Goal: Task Accomplishment & Management: Complete application form

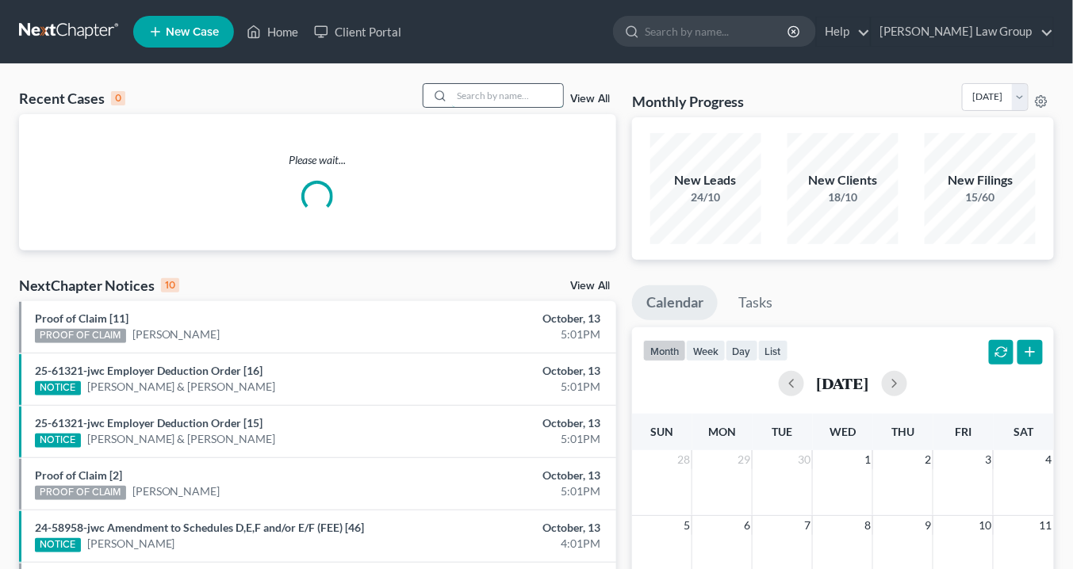
drag, startPoint x: 485, startPoint y: 95, endPoint x: 498, endPoint y: 94, distance: 13.6
click at [485, 94] on input "search" at bounding box center [507, 95] width 111 height 23
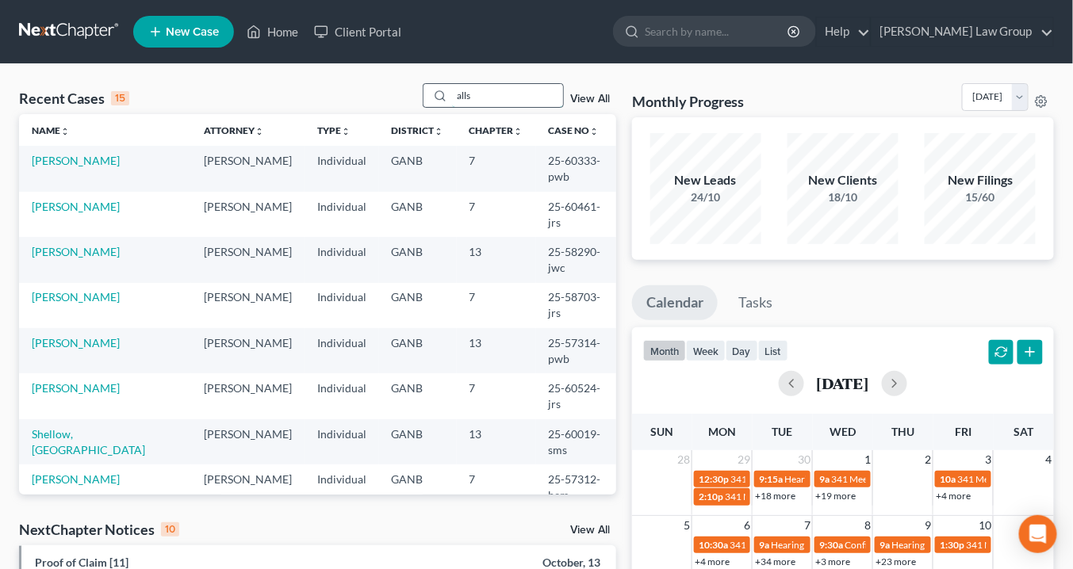
click at [475, 90] on input "alls" at bounding box center [507, 95] width 111 height 23
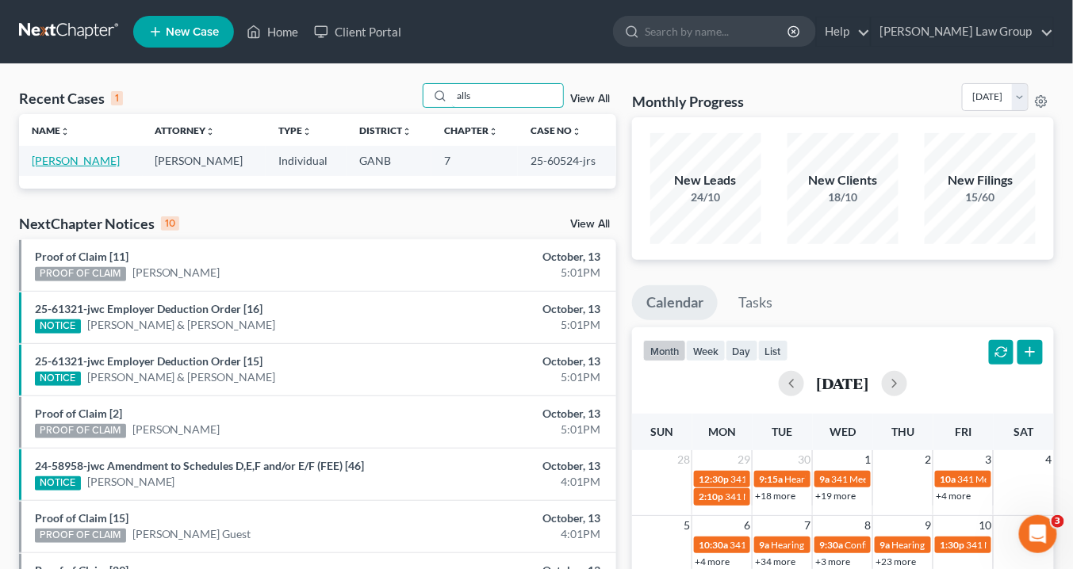
type input "alls"
click at [66, 162] on link "[PERSON_NAME]" at bounding box center [76, 160] width 88 height 13
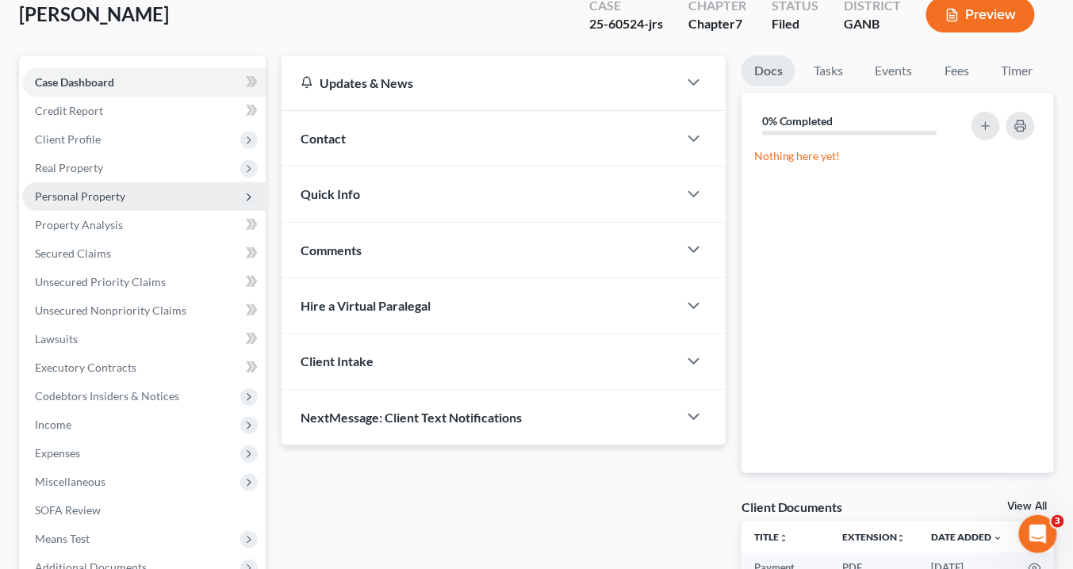
scroll to position [63, 0]
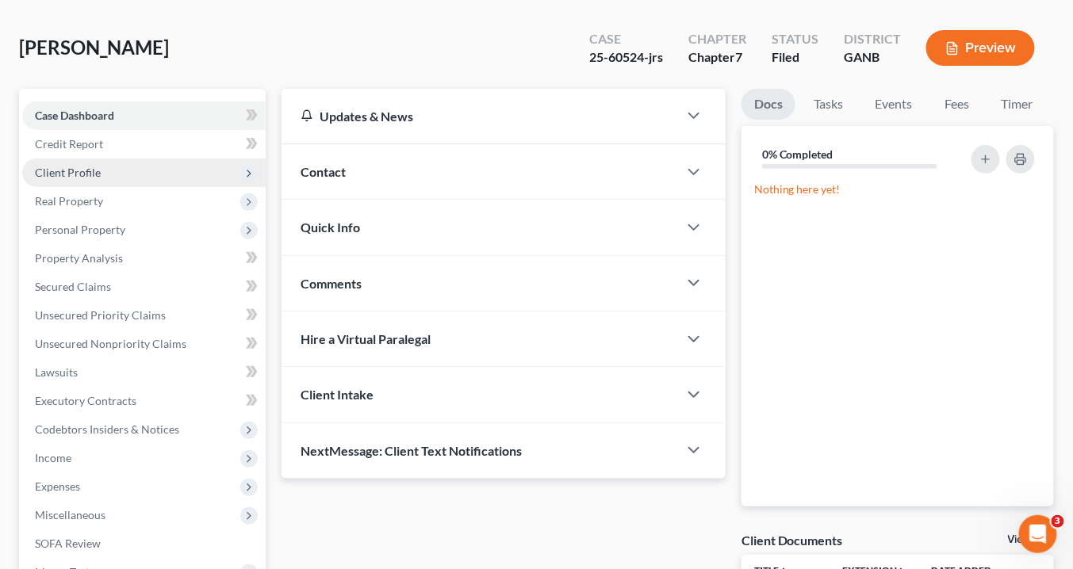
click at [86, 178] on span "Client Profile" at bounding box center [68, 172] width 66 height 13
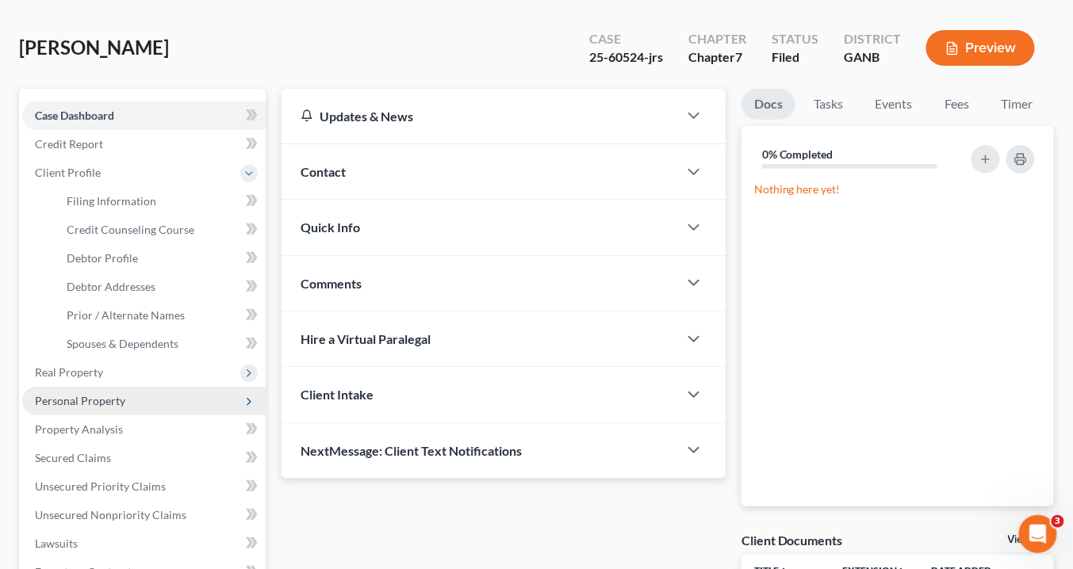
click at [89, 398] on span "Personal Property" at bounding box center [80, 400] width 90 height 13
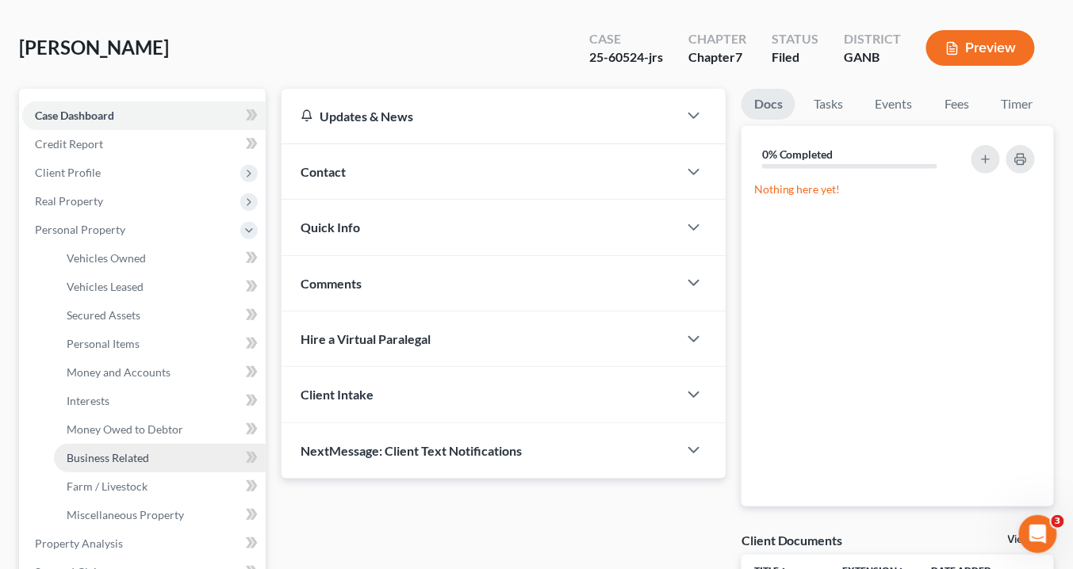
click at [128, 453] on span "Business Related" at bounding box center [108, 457] width 82 height 13
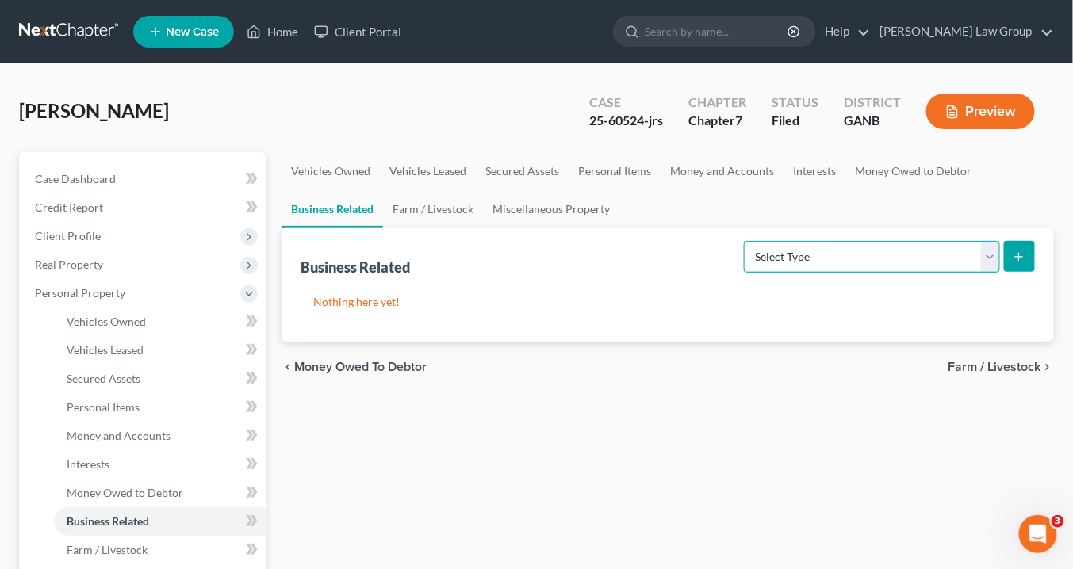
click at [994, 255] on select "Select Type Customer Lists Franchises Inventory Licenses Machinery Office Equip…" at bounding box center [872, 257] width 256 height 32
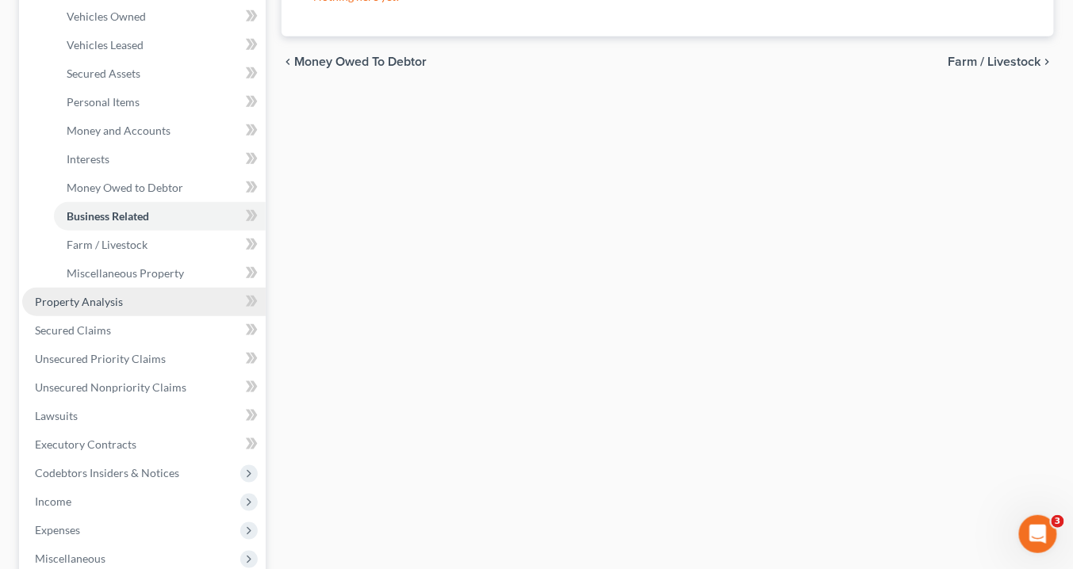
scroll to position [395, 0]
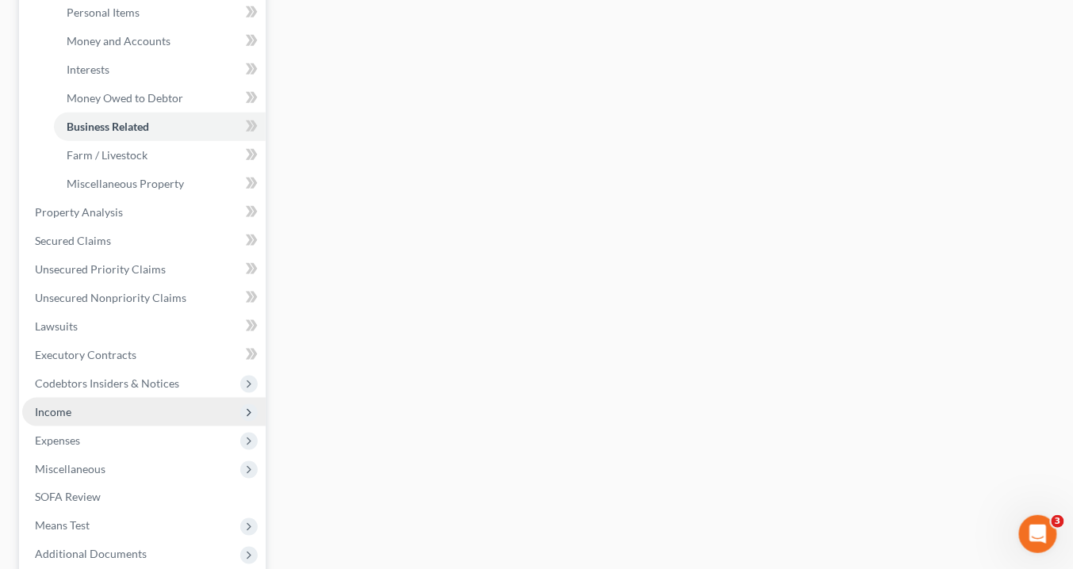
click at [92, 414] on span "Income" at bounding box center [143, 412] width 243 height 29
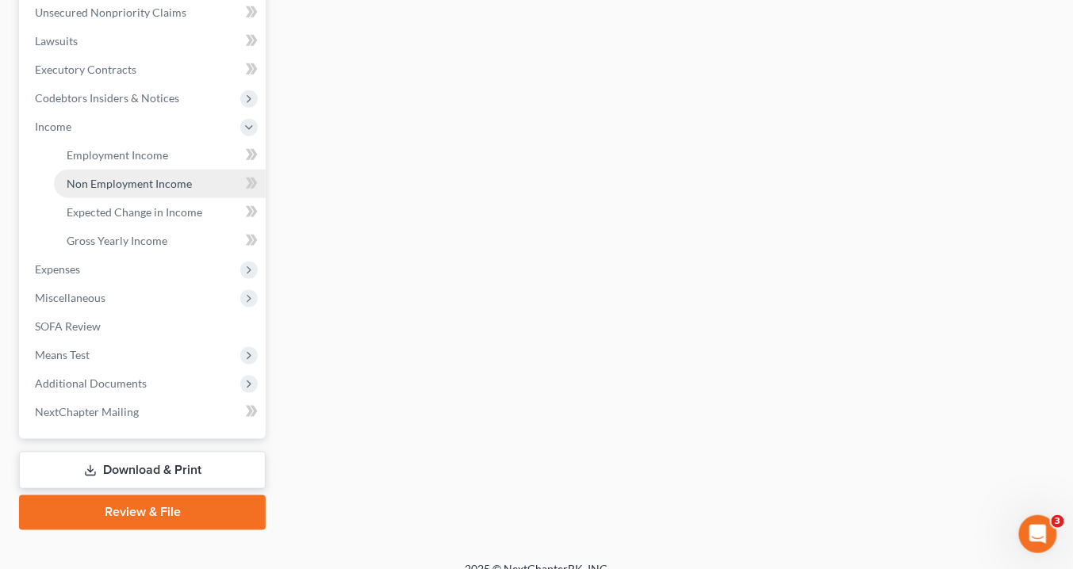
click at [136, 181] on span "Non Employment Income" at bounding box center [129, 183] width 125 height 13
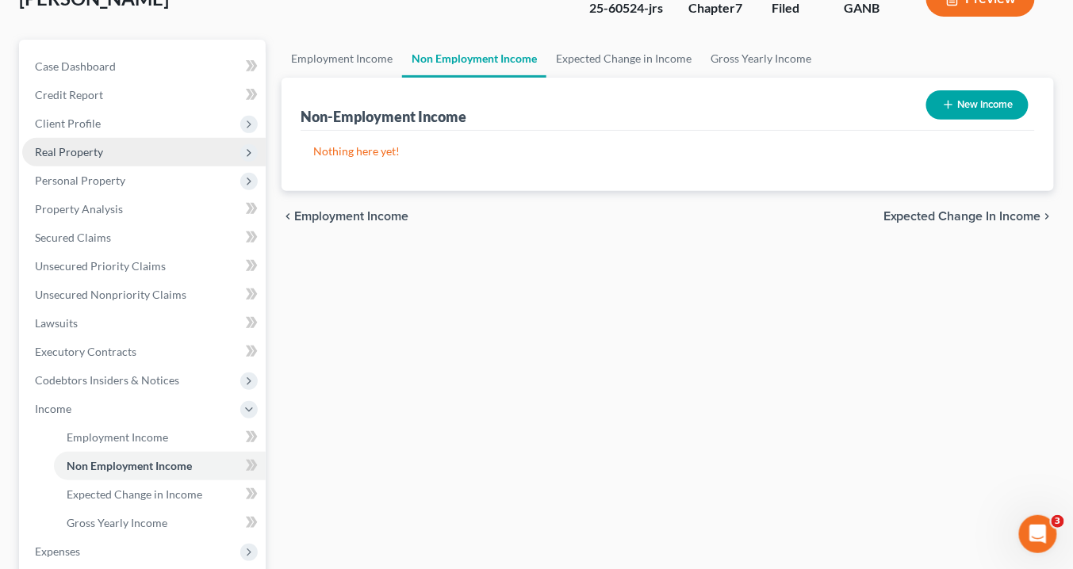
scroll to position [190, 0]
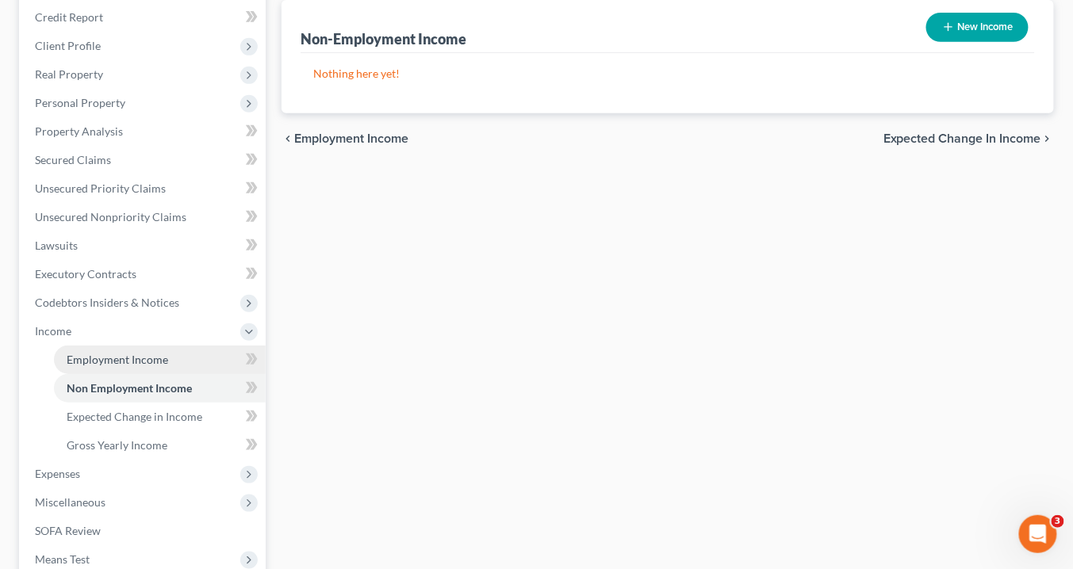
click at [146, 359] on span "Employment Income" at bounding box center [118, 359] width 102 height 13
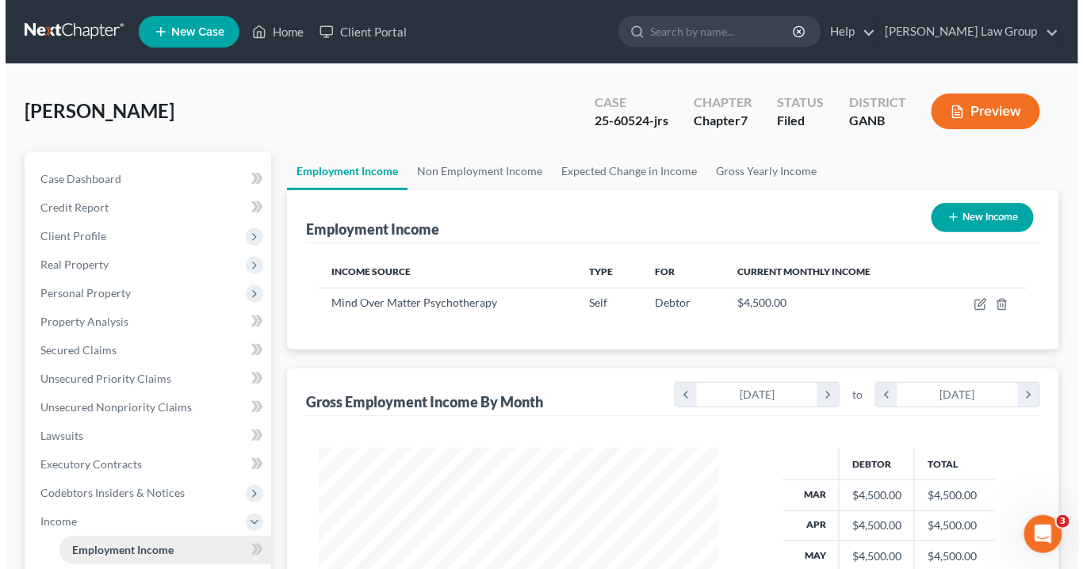
scroll to position [282, 432]
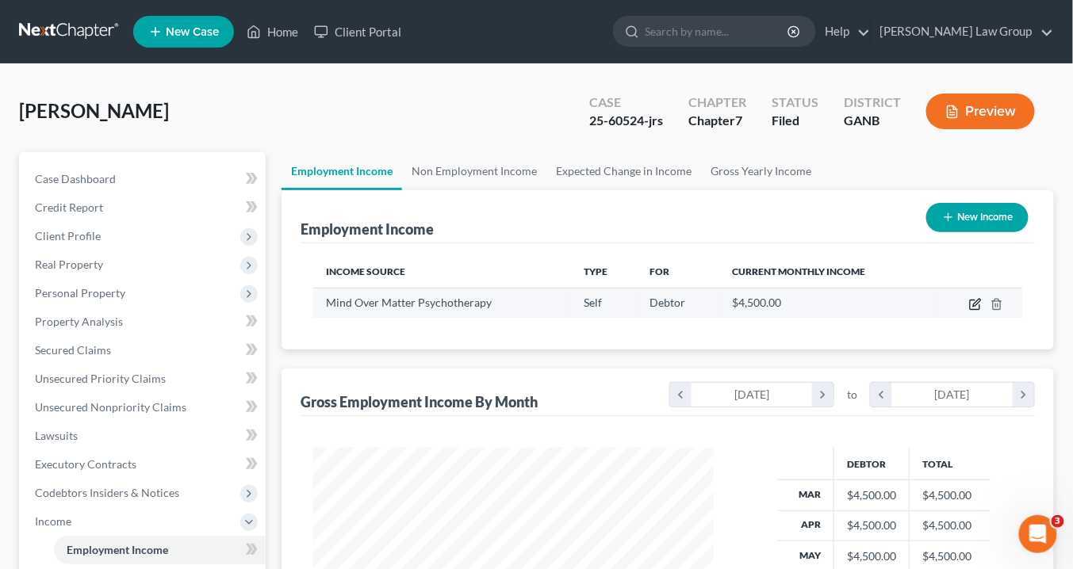
click at [976, 302] on icon "button" at bounding box center [975, 304] width 13 height 13
select select "1"
select select "0"
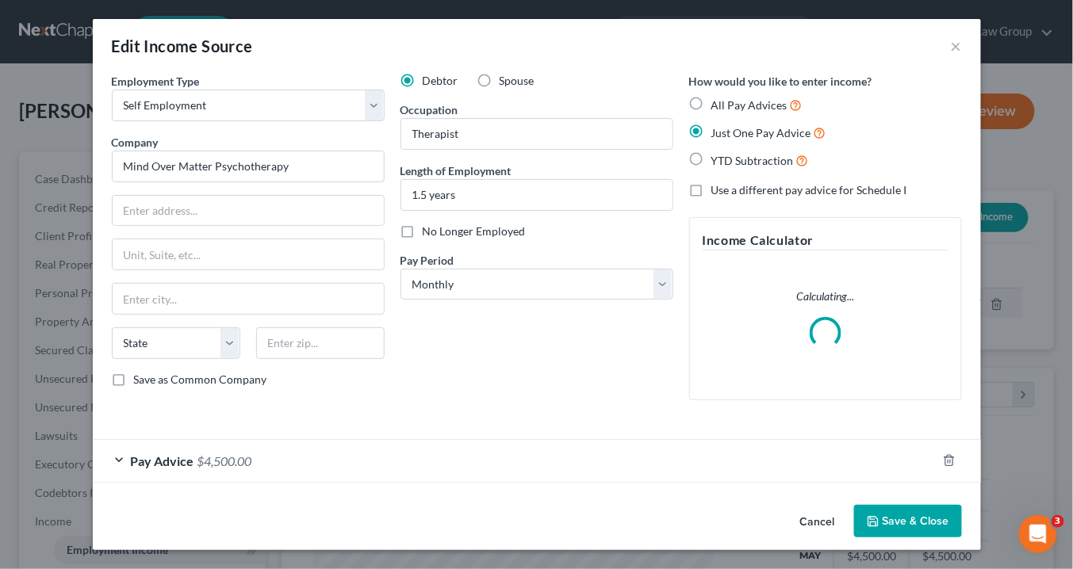
scroll to position [282, 436]
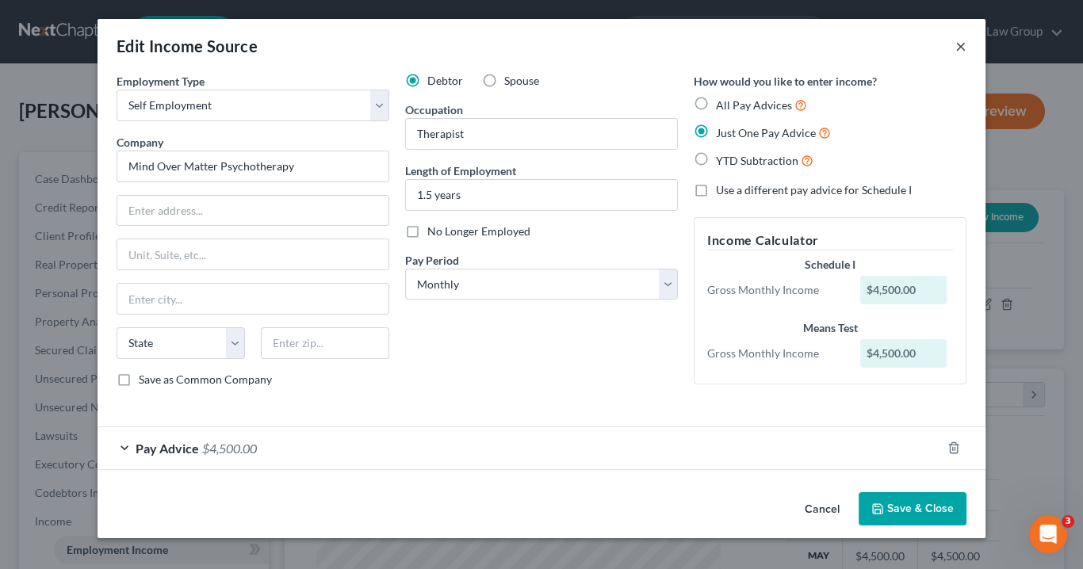
click at [961, 44] on button "×" at bounding box center [961, 45] width 11 height 19
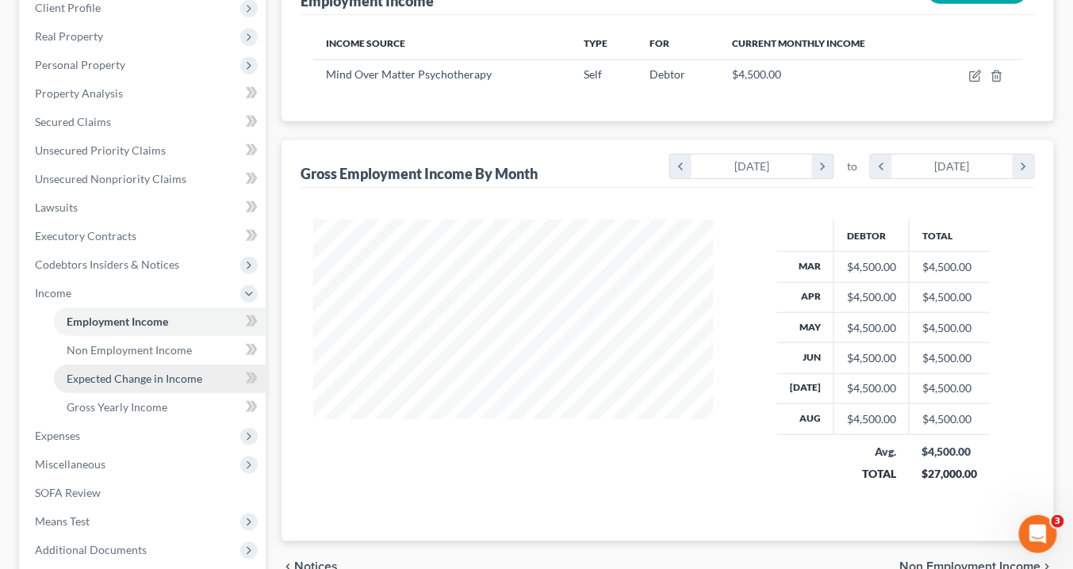
scroll to position [381, 0]
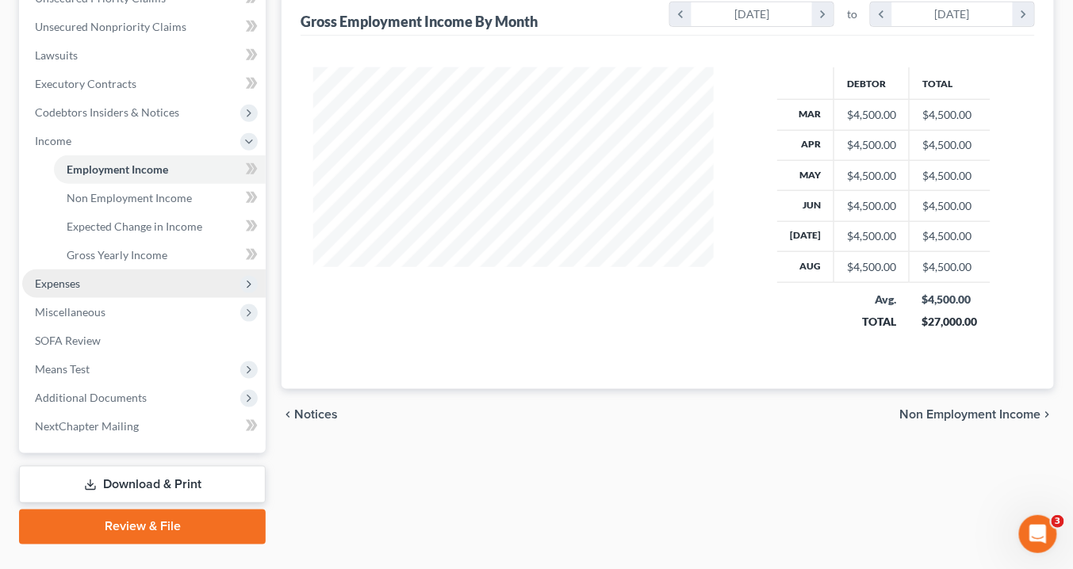
click at [82, 286] on span "Expenses" at bounding box center [143, 284] width 243 height 29
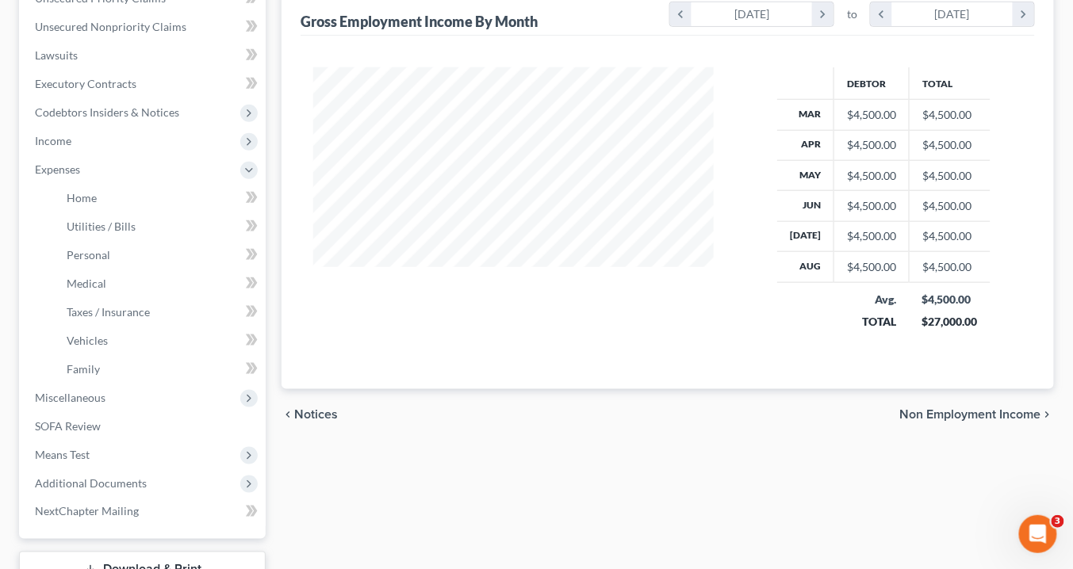
drag, startPoint x: 428, startPoint y: 312, endPoint x: 343, endPoint y: 309, distance: 84.1
click at [427, 312] on div at bounding box center [513, 209] width 432 height 284
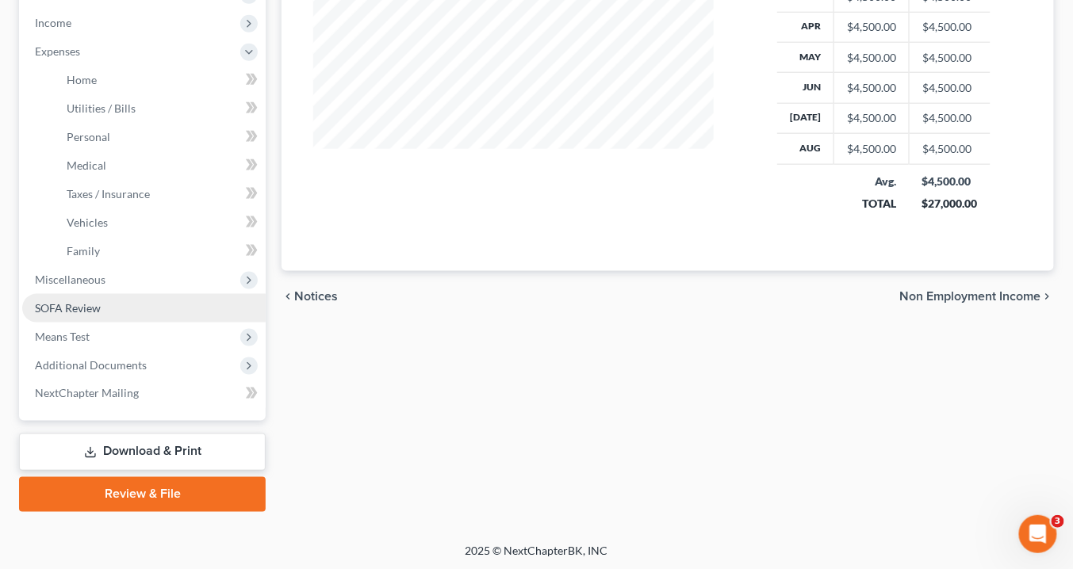
click at [98, 312] on span "SOFA Review" at bounding box center [68, 307] width 66 height 13
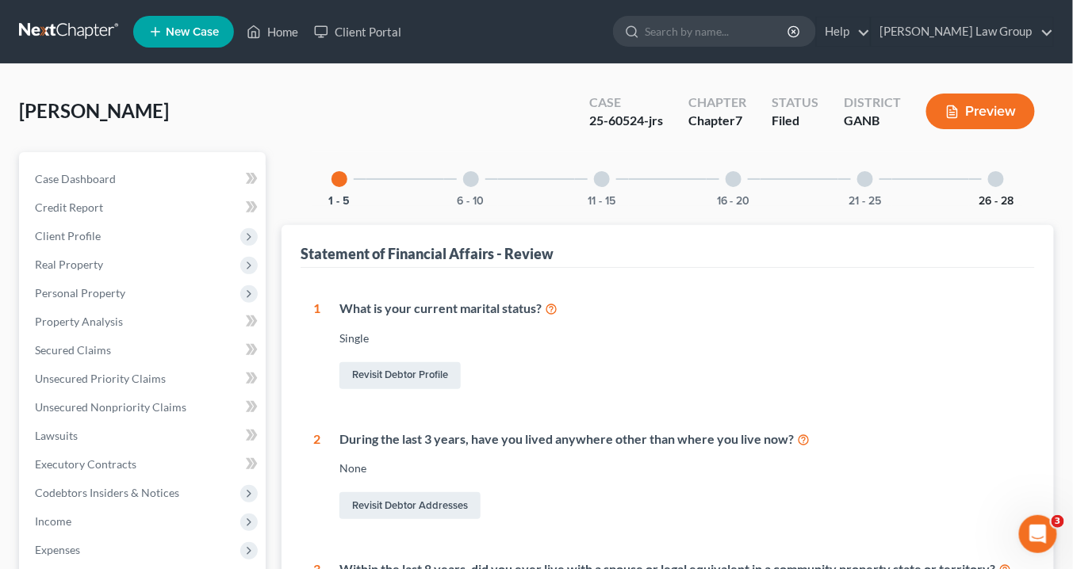
click at [996, 200] on button "26 - 28" at bounding box center [996, 201] width 35 height 11
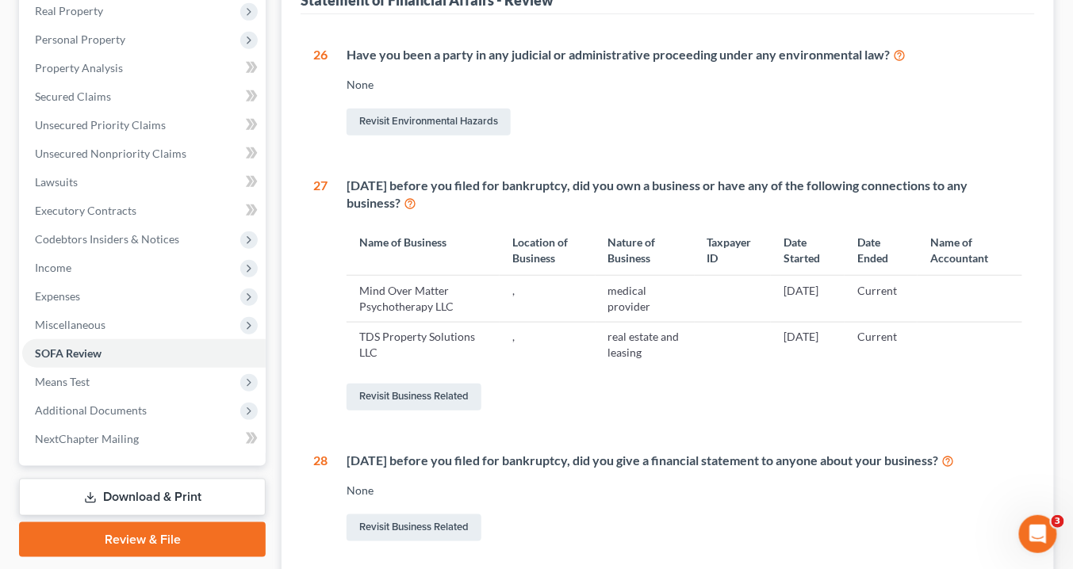
scroll to position [63, 0]
